Goal: Check status

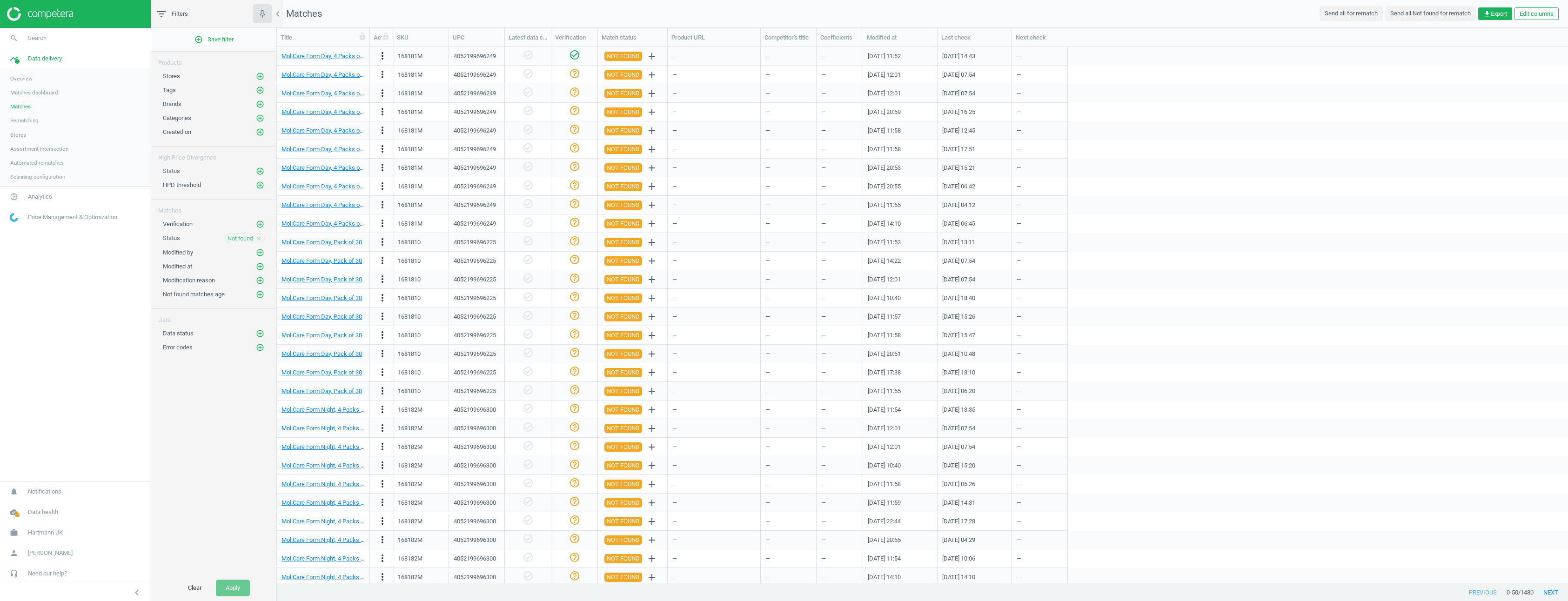
scroll to position [529, 1284]
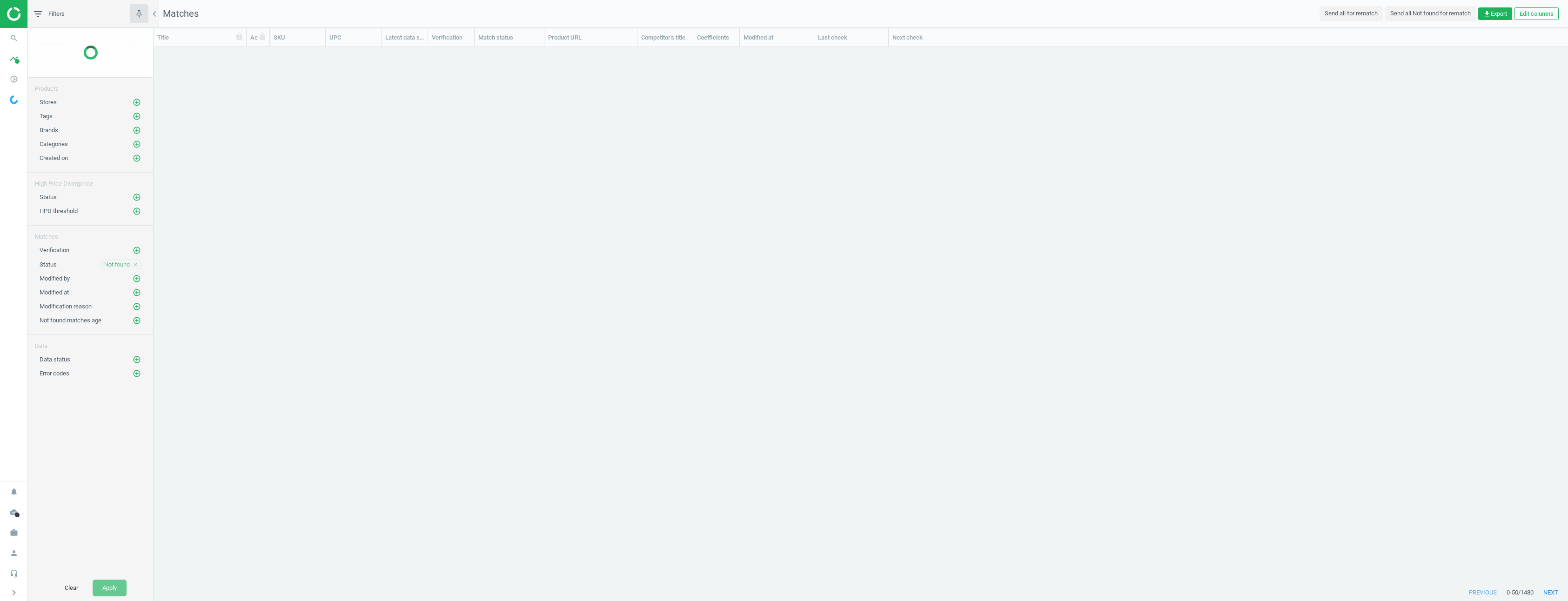
scroll to position [529, 1407]
